Goal: Transaction & Acquisition: Download file/media

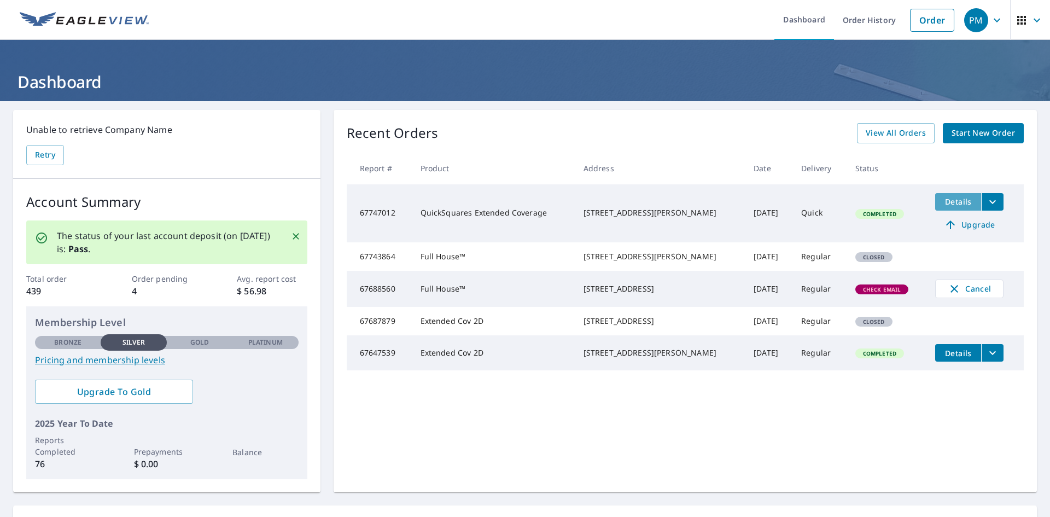
click at [949, 205] on span "Details" at bounding box center [958, 201] width 33 height 10
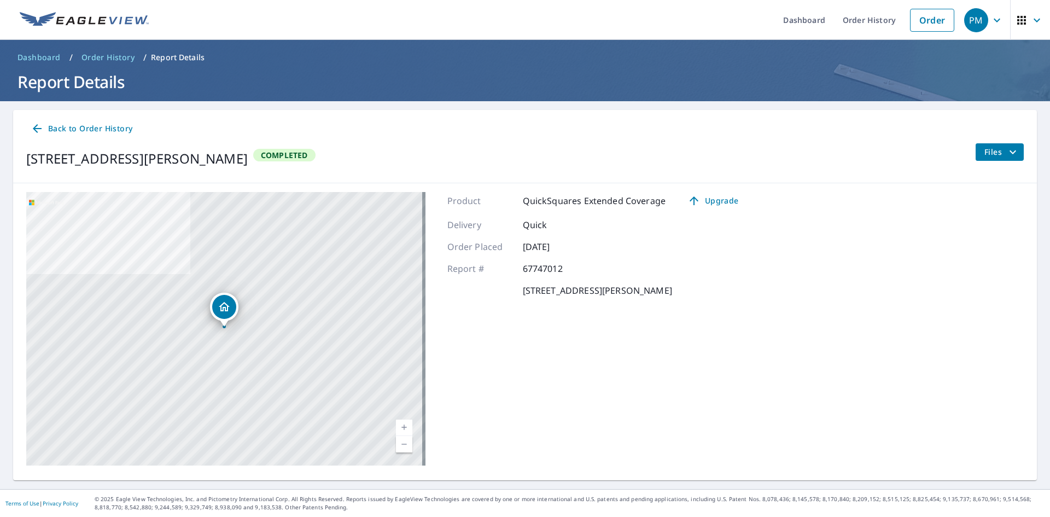
click at [566, 228] on p "Quick" at bounding box center [556, 224] width 66 height 13
click at [563, 197] on p "QuickSquares Extended Coverage" at bounding box center [594, 200] width 143 height 13
click at [42, 132] on icon at bounding box center [37, 128] width 13 height 13
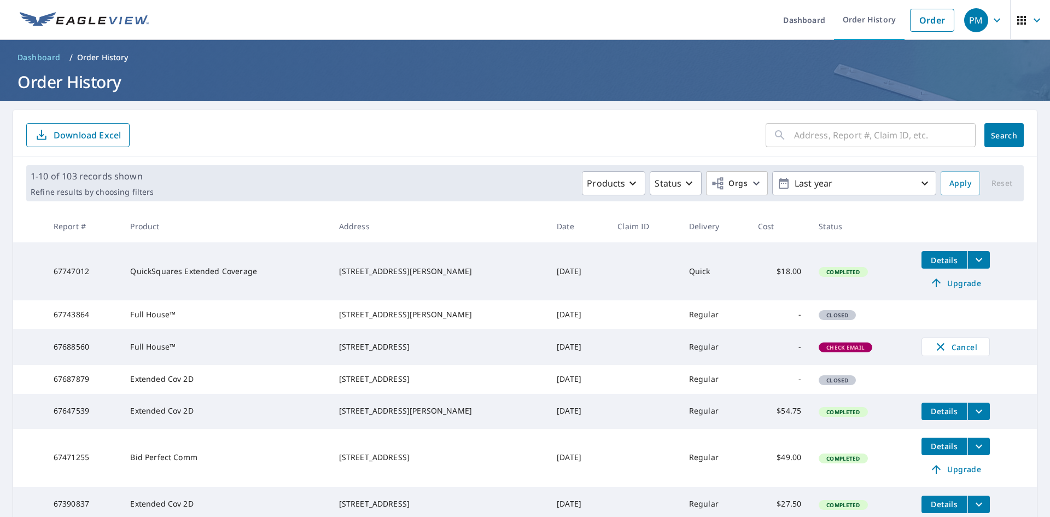
click at [83, 266] on td "67747012" at bounding box center [83, 271] width 77 height 58
click at [972, 263] on icon "filesDropdownBtn-67747012" at bounding box center [978, 259] width 13 height 13
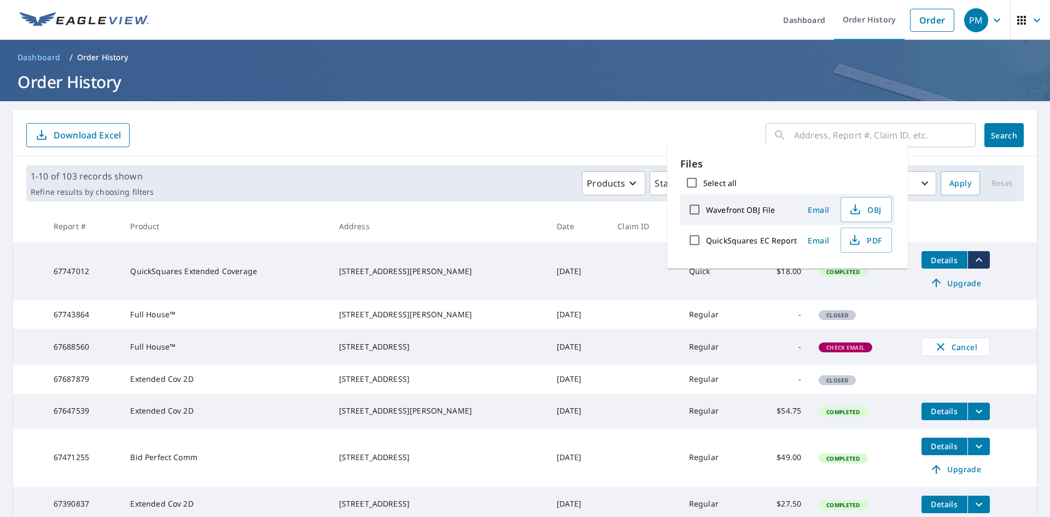
click at [749, 236] on label "QuickSquares EC Report" at bounding box center [751, 240] width 91 height 10
click at [706, 236] on input "QuickSquares EC Report" at bounding box center [694, 240] width 23 height 23
checkbox input "true"
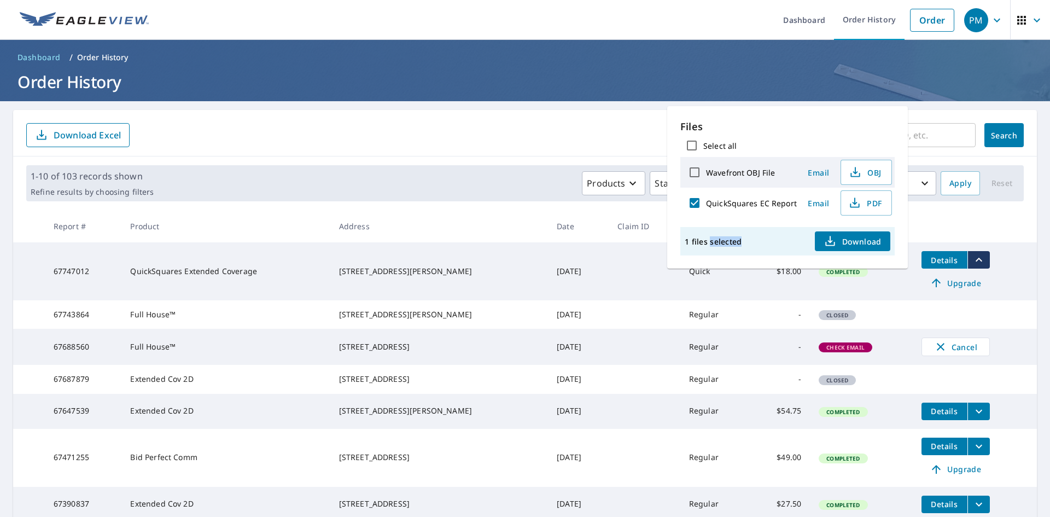
click at [749, 236] on div "1 files selected Download" at bounding box center [787, 241] width 214 height 28
click at [840, 236] on span "Download" at bounding box center [852, 241] width 58 height 13
